Goal: Information Seeking & Learning: Find contact information

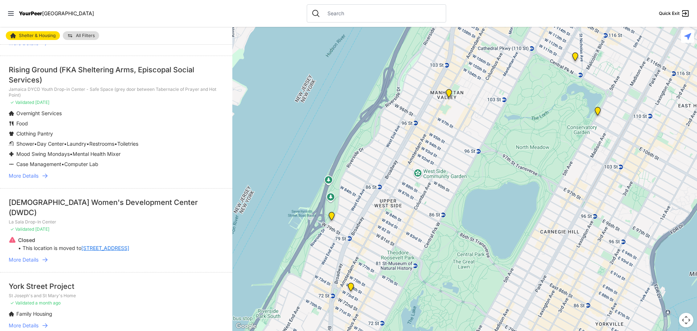
scroll to position [179, 0]
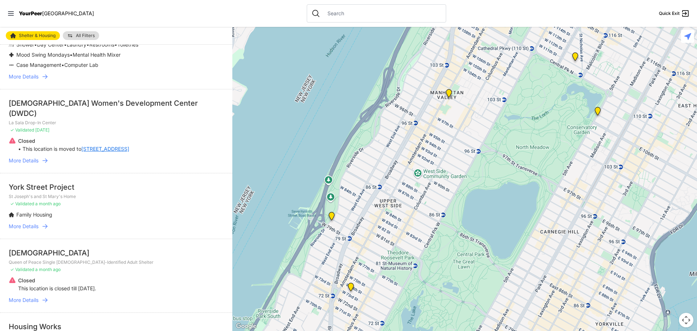
click at [123, 145] on link "309 Audubon Ave, 6 Fl" at bounding box center [105, 148] width 48 height 7
